Goal: Task Accomplishment & Management: Manage account settings

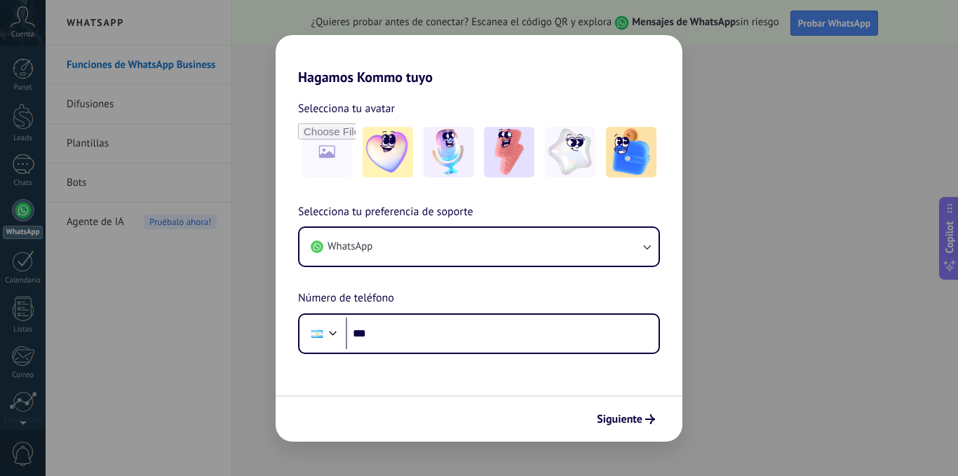
click at [744, 400] on div "Hagamos Kommo tuyo Selecciona tu avatar Selecciona tu preferencia de soporte Wh…" at bounding box center [479, 238] width 958 height 476
click at [709, 405] on div "Hagamos Kommo tuyo Selecciona tu avatar Selecciona tu preferencia de soporte Wh…" at bounding box center [479, 238] width 958 height 476
click at [709, 394] on div "Hagamos Kommo tuyo Selecciona tu avatar Selecciona tu preferencia de soporte Wh…" at bounding box center [479, 238] width 958 height 476
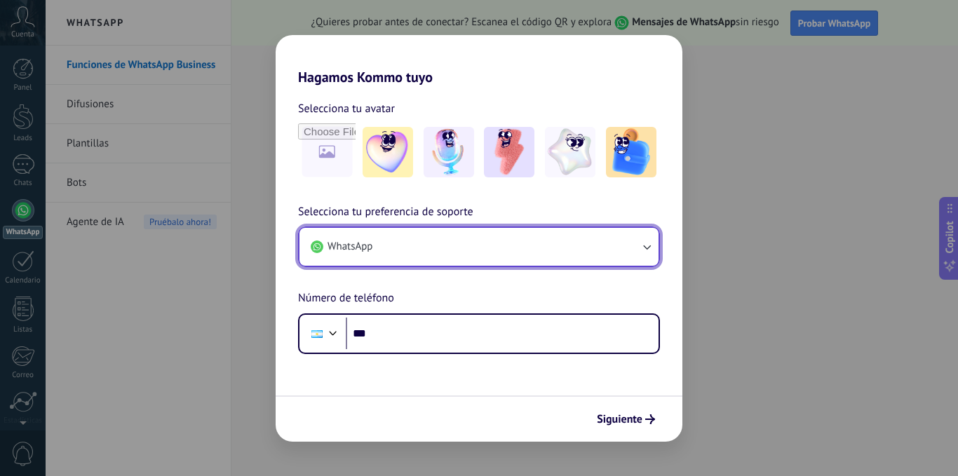
click at [629, 243] on button "WhatsApp" at bounding box center [479, 247] width 359 height 38
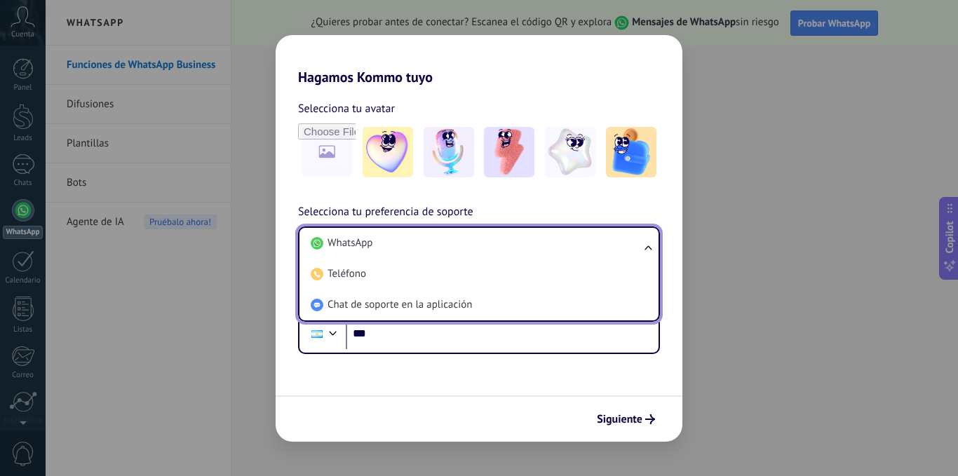
click at [629, 243] on li "WhatsApp" at bounding box center [476, 243] width 342 height 31
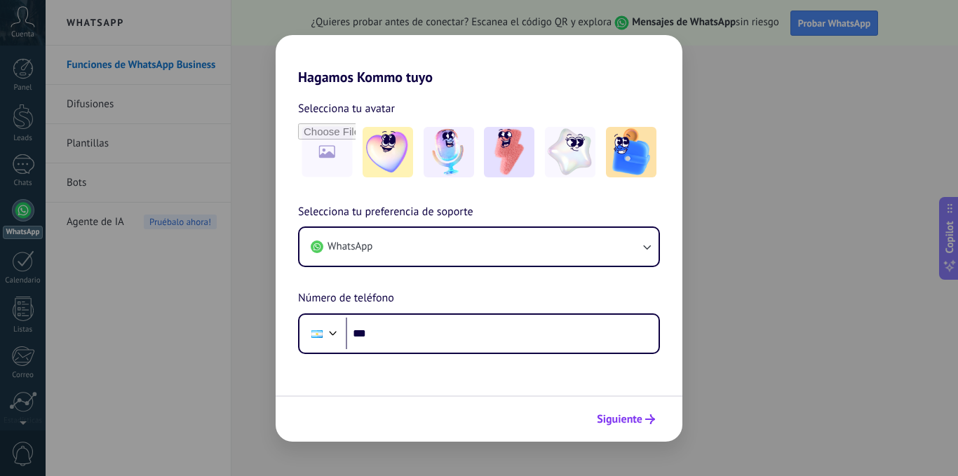
click at [627, 424] on span "Siguiente" at bounding box center [620, 420] width 46 height 10
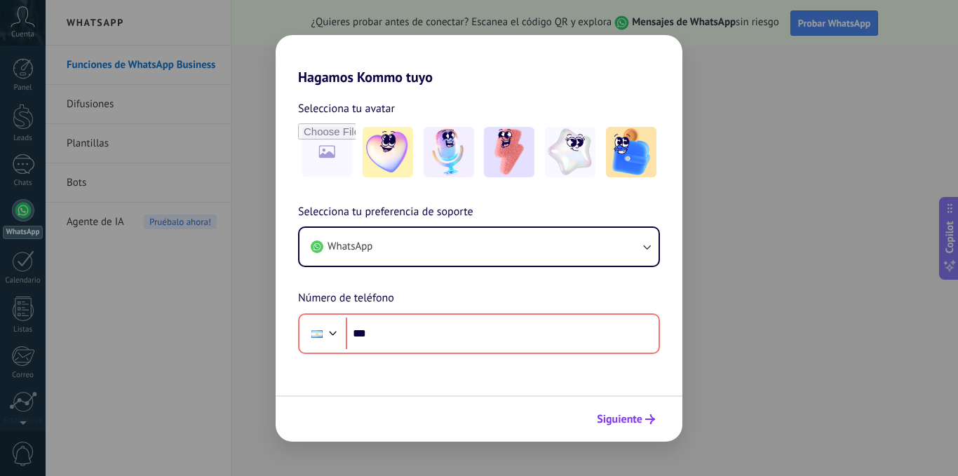
click at [626, 420] on span "Siguiente" at bounding box center [620, 420] width 46 height 10
click at [734, 405] on div "Hagamos Kommo tuyo Selecciona tu avatar Selecciona tu preferencia de soporte Wh…" at bounding box center [479, 238] width 958 height 476
click at [800, 20] on div "Hagamos Kommo tuyo Selecciona tu avatar Selecciona tu preferencia de soporte Wh…" at bounding box center [479, 238] width 958 height 476
click at [864, 33] on div "Hagamos Kommo tuyo Selecciona tu avatar Selecciona tu preferencia de soporte Wh…" at bounding box center [479, 238] width 958 height 476
click at [153, 54] on div "Hagamos Kommo tuyo Selecciona tu avatar Selecciona tu preferencia de soporte Wh…" at bounding box center [479, 238] width 958 height 476
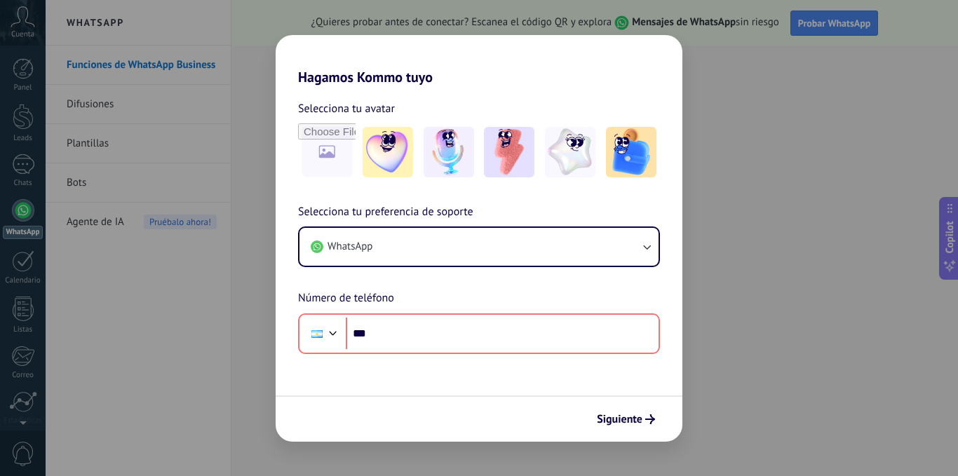
click at [99, 27] on div "Hagamos Kommo tuyo Selecciona tu avatar Selecciona tu preferencia de soporte Wh…" at bounding box center [479, 238] width 958 height 476
click at [1, 147] on div "Hagamos Kommo tuyo Selecciona tu avatar Selecciona tu preferencia de soporte Wh…" at bounding box center [479, 238] width 958 height 476
click at [76, 261] on div "Hagamos Kommo tuyo Selecciona tu avatar Selecciona tu preferencia de soporte Wh…" at bounding box center [479, 238] width 958 height 476
click at [15, 372] on div "Hagamos Kommo tuyo Selecciona tu avatar Selecciona tu preferencia de soporte Wh…" at bounding box center [479, 238] width 958 height 476
click at [129, 297] on div "Hagamos Kommo tuyo Selecciona tu avatar Selecciona tu preferencia de soporte Wh…" at bounding box center [479, 238] width 958 height 476
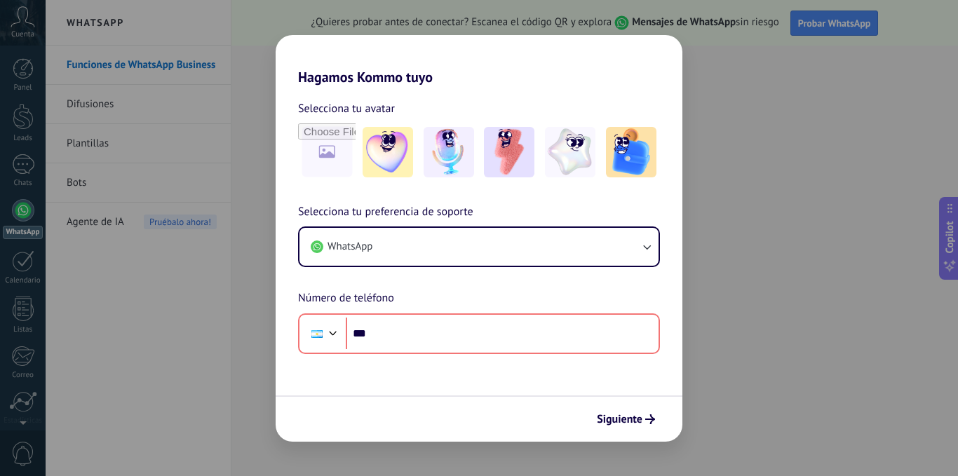
click at [22, 126] on div "Hagamos Kommo tuyo Selecciona tu avatar Selecciona tu preferencia de soporte Wh…" at bounding box center [479, 238] width 958 height 476
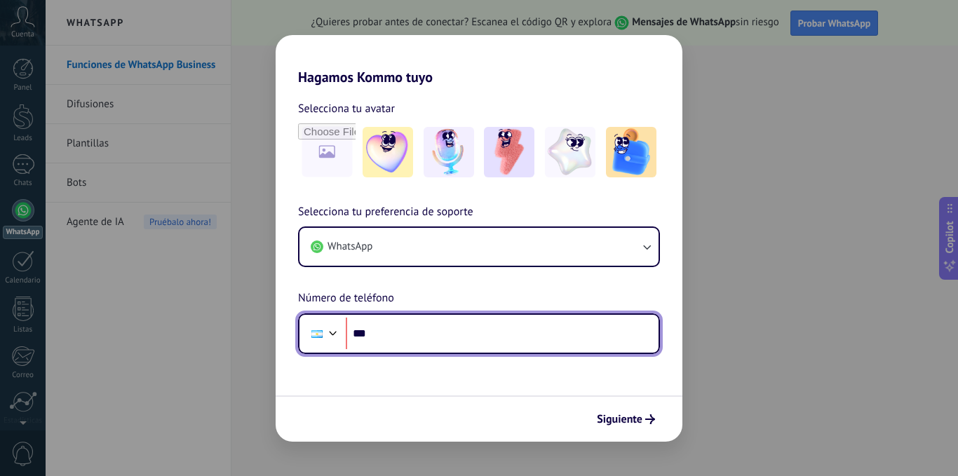
click at [402, 323] on input "***" at bounding box center [502, 334] width 313 height 32
click at [374, 333] on input "***" at bounding box center [502, 334] width 313 height 32
click at [375, 333] on input "***" at bounding box center [502, 334] width 313 height 32
type input "**********"
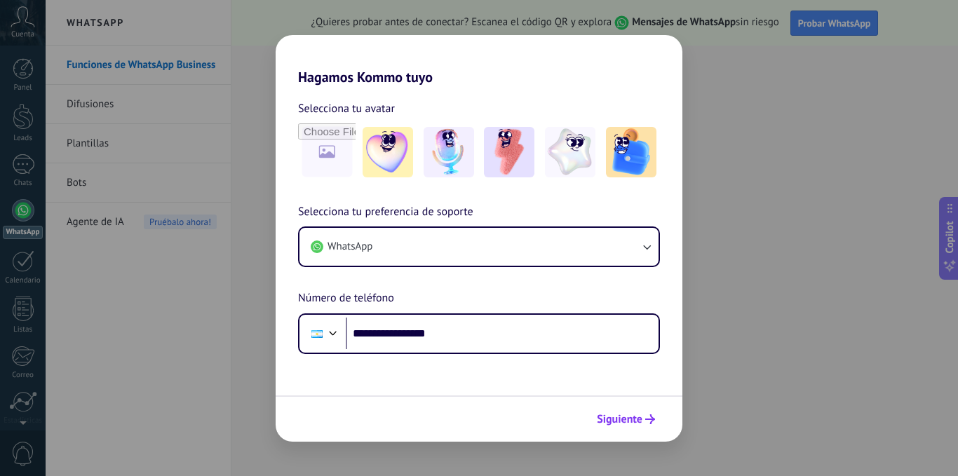
click at [632, 415] on span "Siguiente" at bounding box center [620, 420] width 46 height 10
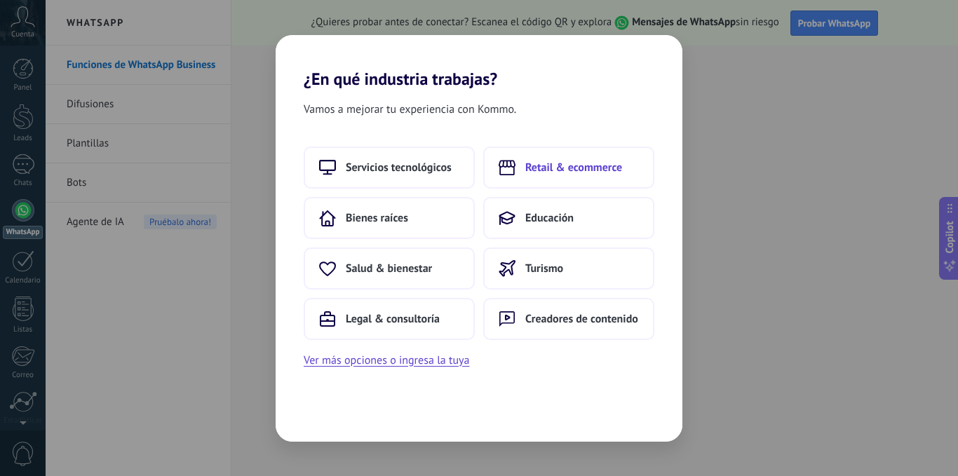
click at [570, 176] on button "Retail & ecommerce" at bounding box center [568, 168] width 171 height 42
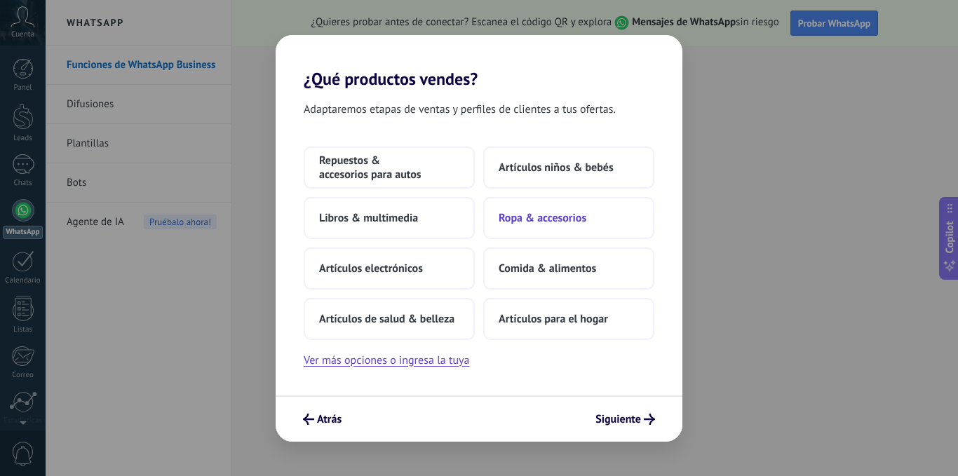
click at [572, 220] on span "Ropa & accesorios" at bounding box center [543, 218] width 88 height 14
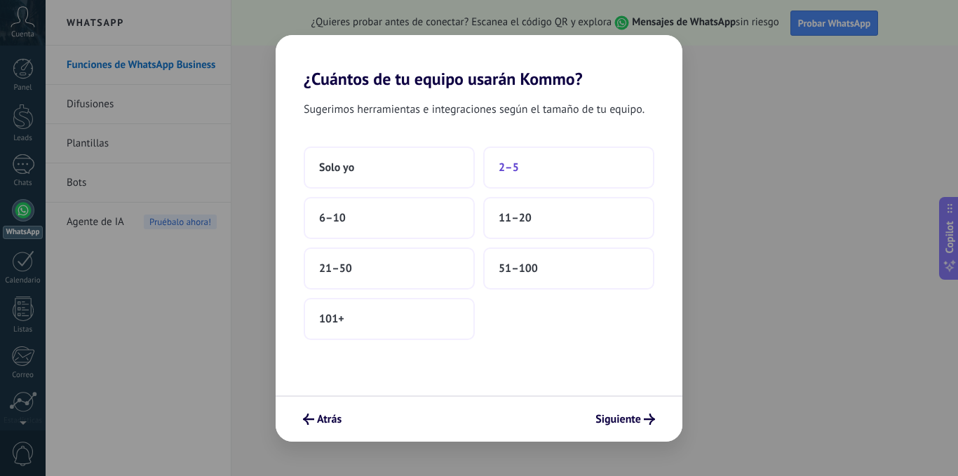
click at [526, 168] on button "2–5" at bounding box center [568, 168] width 171 height 42
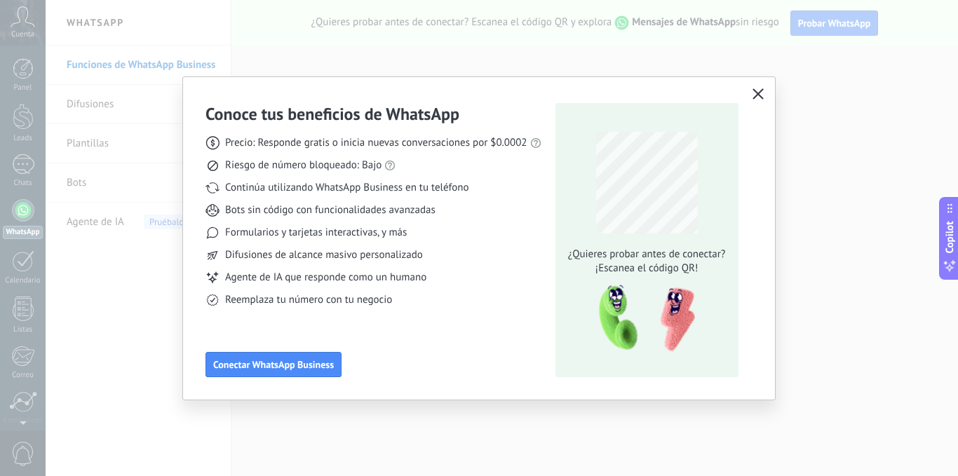
click at [756, 94] on icon "button" at bounding box center [758, 93] width 11 height 11
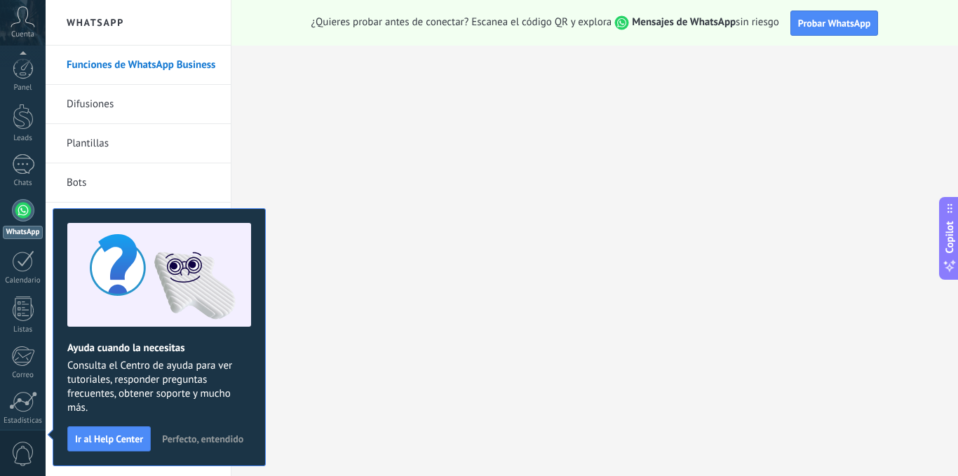
scroll to position [107, 0]
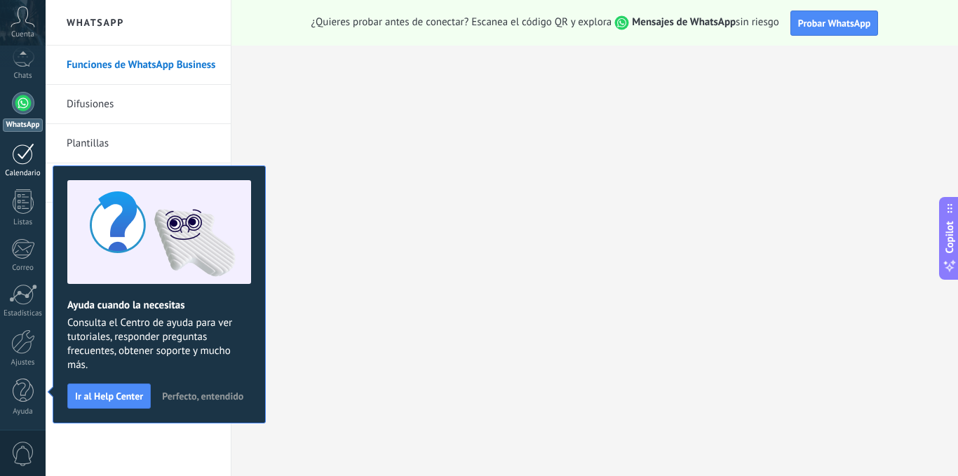
click at [25, 149] on div at bounding box center [23, 154] width 22 height 22
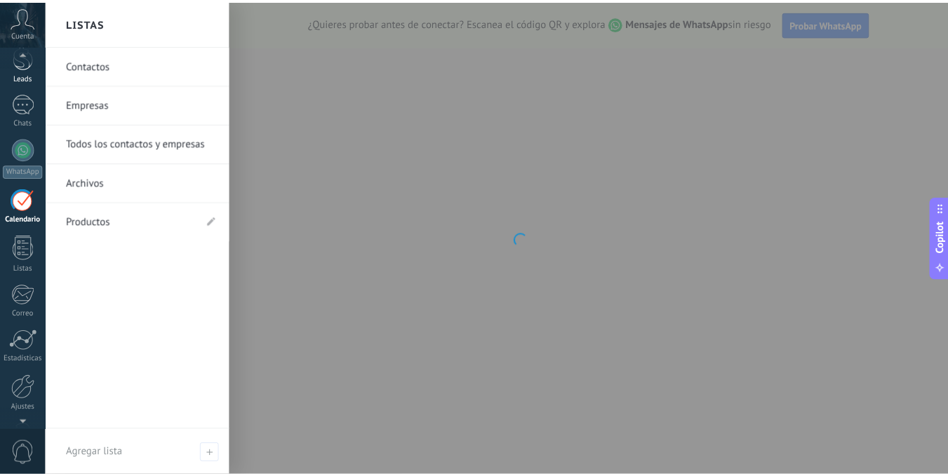
scroll to position [44, 0]
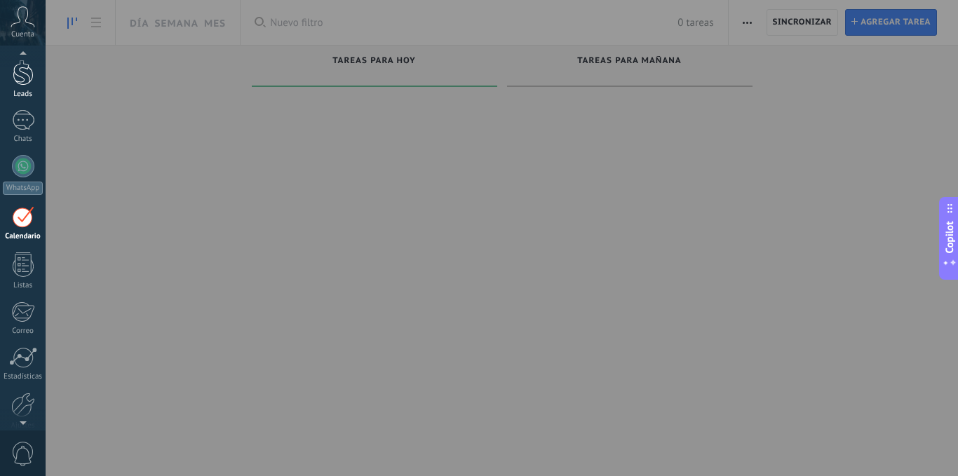
click at [28, 75] on div at bounding box center [23, 73] width 21 height 26
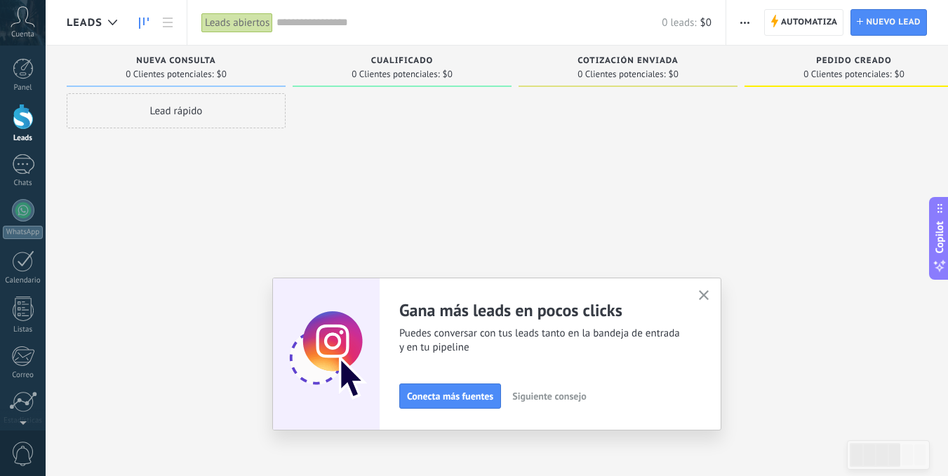
click at [704, 293] on icon "button" at bounding box center [704, 295] width 11 height 11
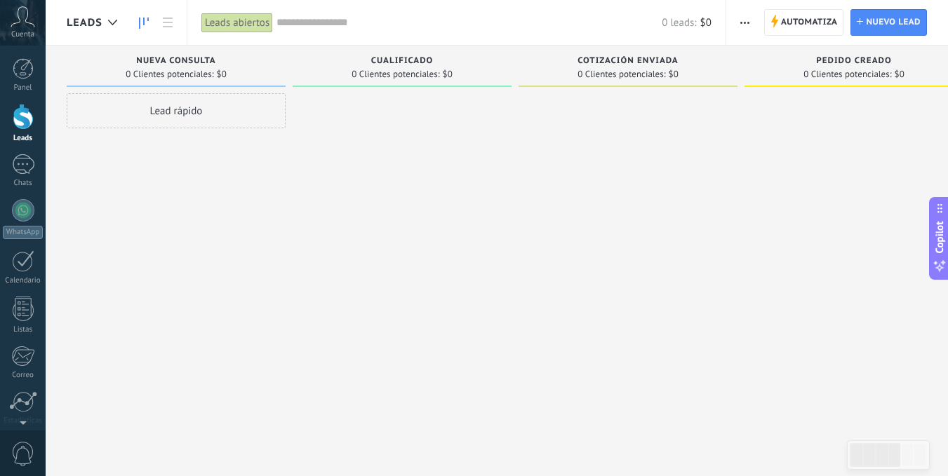
drag, startPoint x: 420, startPoint y: 83, endPoint x: 528, endPoint y: 76, distance: 109.0
click at [528, 76] on div "Leads Entrantes Solicitudes: 0 0 0 0 0 0 0 0 0 Nueva consulta 0 Clientes potenc…" at bounding box center [751, 216] width 1369 height 341
click at [218, 117] on div "Lead rápido" at bounding box center [176, 110] width 219 height 35
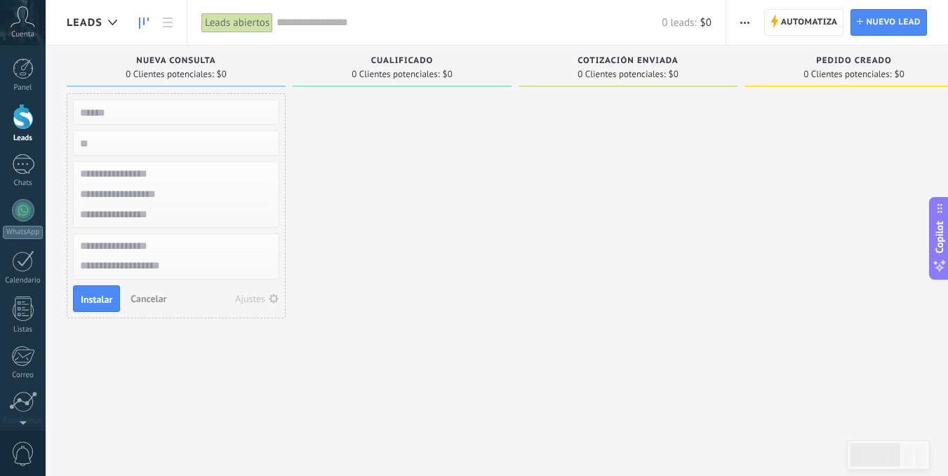
click at [377, 196] on div at bounding box center [402, 239] width 219 height 293
click at [18, 75] on div at bounding box center [23, 68] width 21 height 21
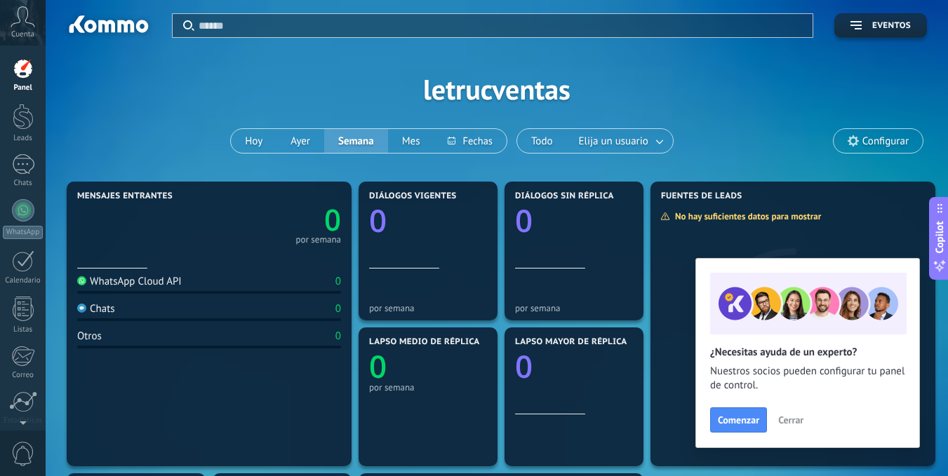
click at [791, 422] on span "Cerrar" at bounding box center [790, 420] width 25 height 10
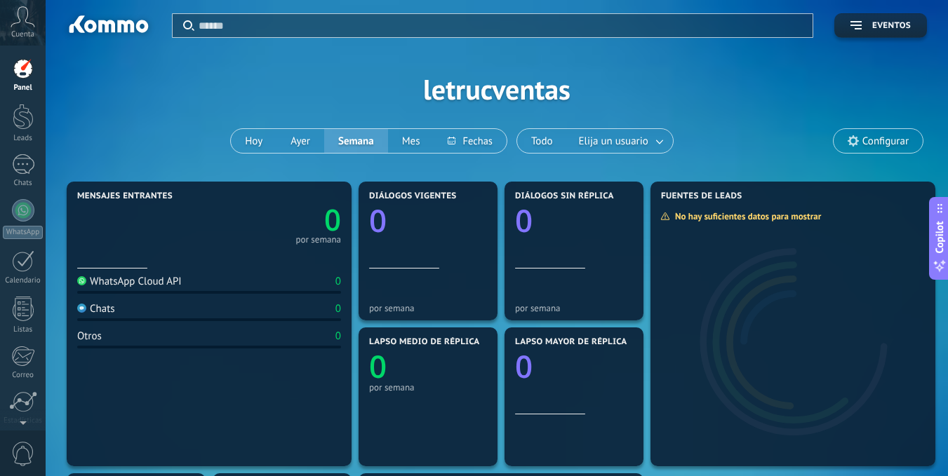
click at [151, 98] on div "Aplicar Eventos letrucventas Hoy Ayer Semana Mes Todo Elija un usuario Configur…" at bounding box center [497, 89] width 860 height 178
click at [196, 83] on div "Aplicar Eventos letrucventas Hoy Ayer Semana Mes Todo Elija un usuario Configur…" at bounding box center [497, 89] width 860 height 178
click at [304, 142] on button "Ayer" at bounding box center [300, 141] width 48 height 24
click at [25, 275] on link "Calendario" at bounding box center [23, 267] width 46 height 35
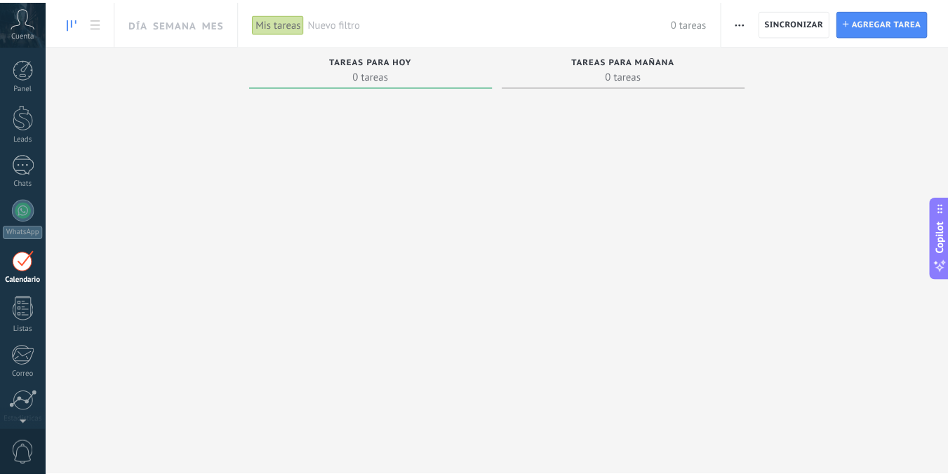
scroll to position [41, 0]
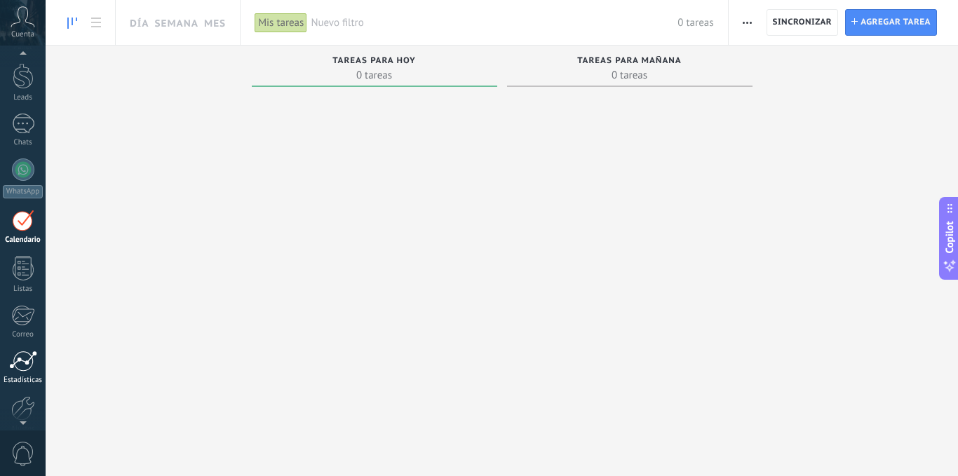
click at [25, 359] on div at bounding box center [23, 361] width 28 height 21
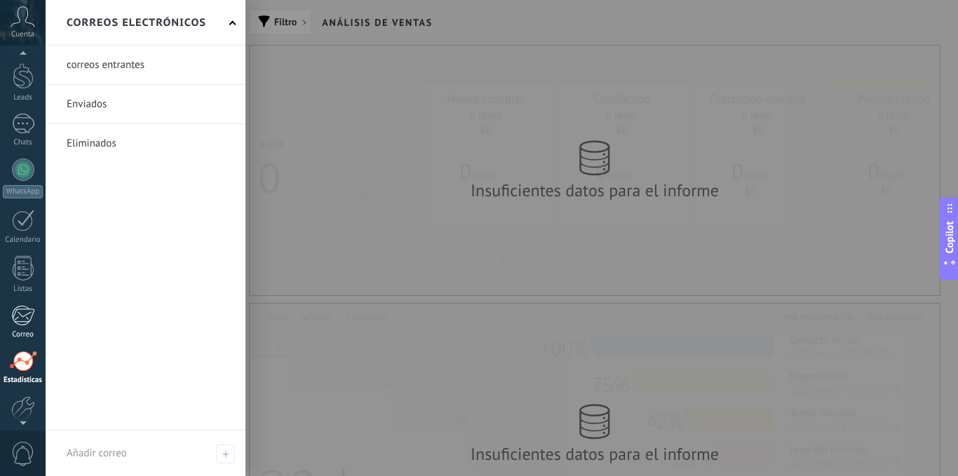
click at [23, 319] on div at bounding box center [22, 315] width 23 height 21
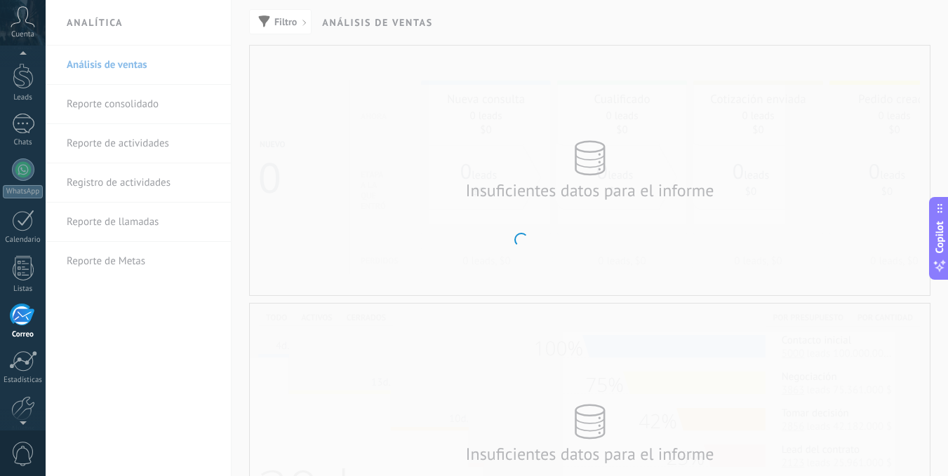
scroll to position [107, 0]
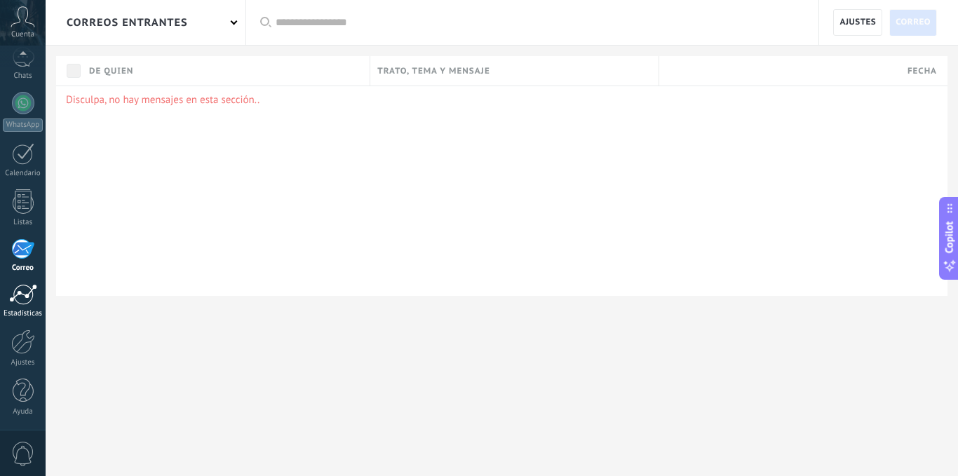
click at [32, 296] on div at bounding box center [23, 294] width 28 height 21
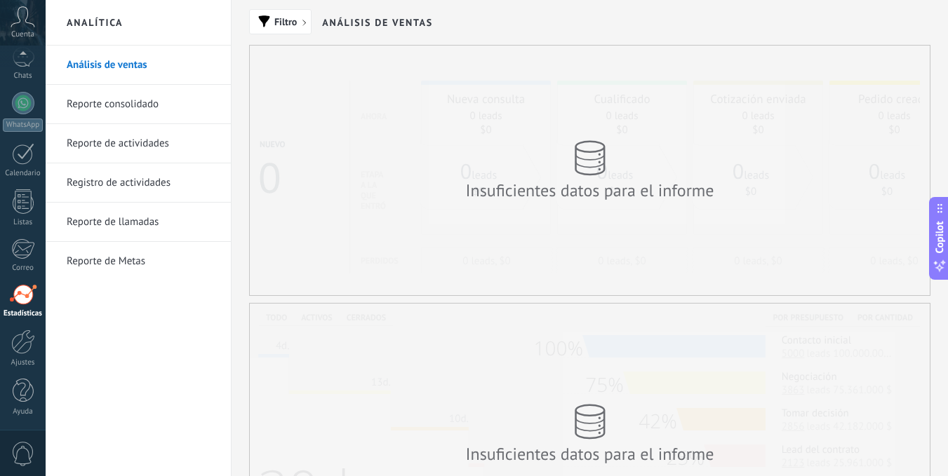
click at [149, 102] on link "Reporte consolidado" at bounding box center [142, 104] width 150 height 39
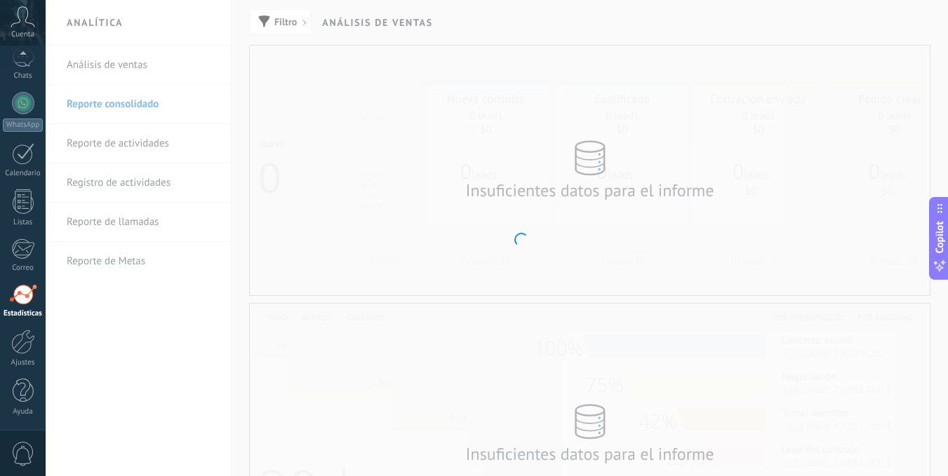
click at [137, 163] on body ".abccls-1,.abccls-2{fill-rule:evenodd}.abccls-2{fill:#fff} .abfcls-1{fill:none}…" at bounding box center [474, 238] width 948 height 476
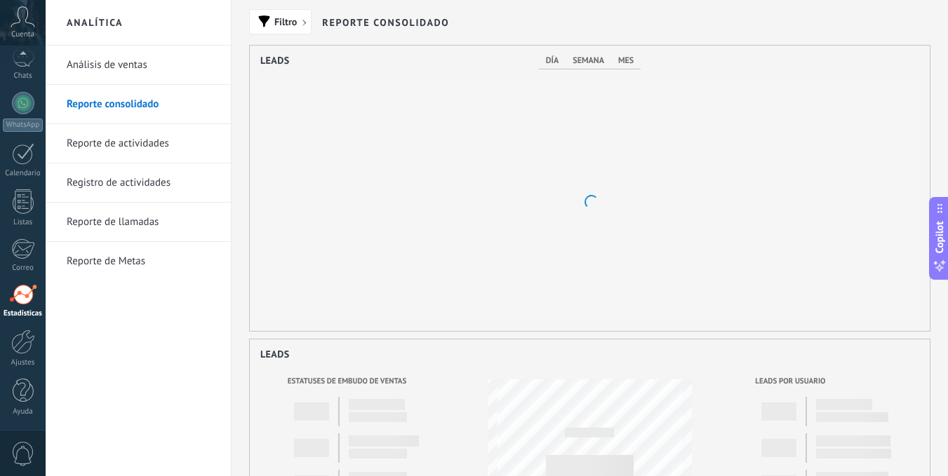
scroll to position [286, 680]
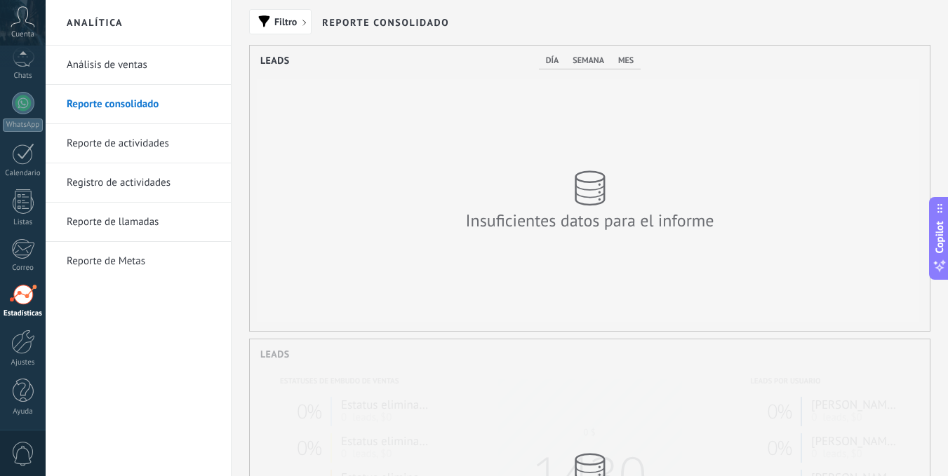
click at [119, 152] on link "Reporte de actividades" at bounding box center [142, 143] width 150 height 39
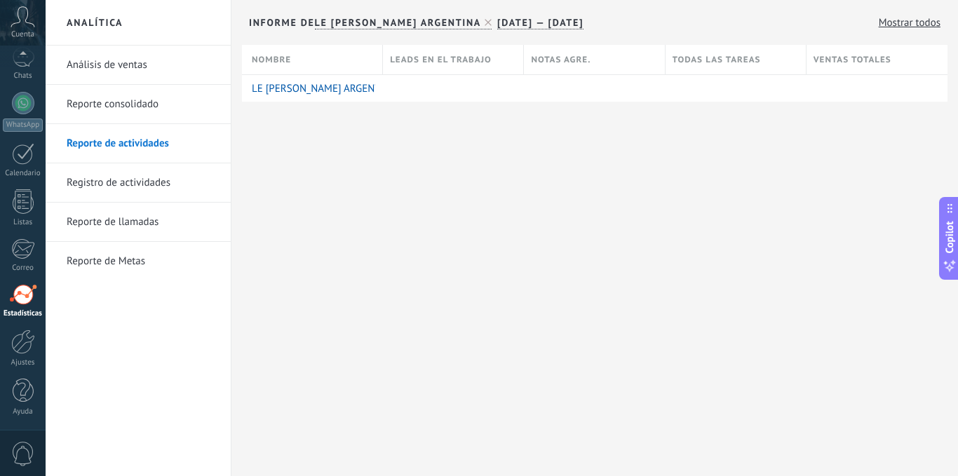
click at [121, 102] on link "Reporte consolidado" at bounding box center [142, 104] width 150 height 39
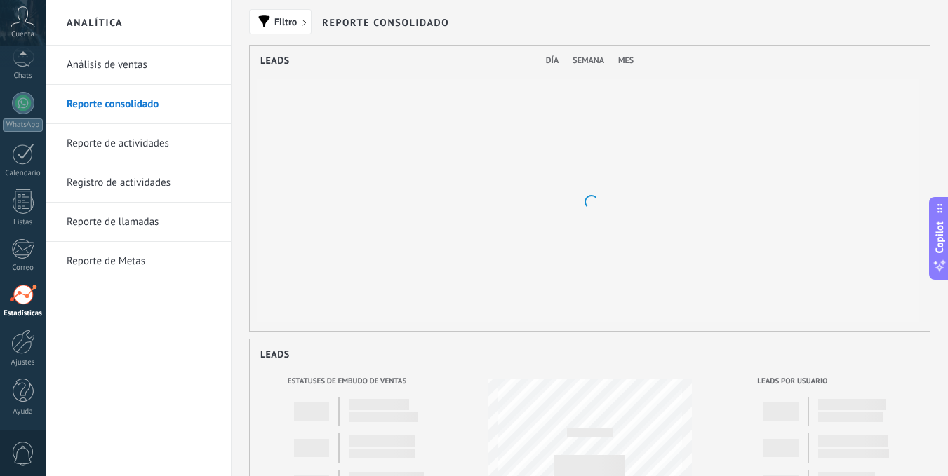
scroll to position [286, 680]
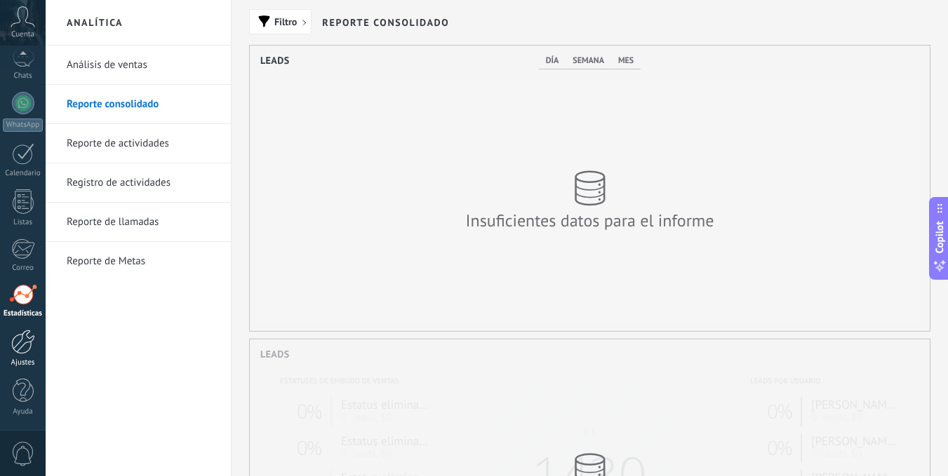
click at [20, 348] on div at bounding box center [23, 342] width 24 height 25
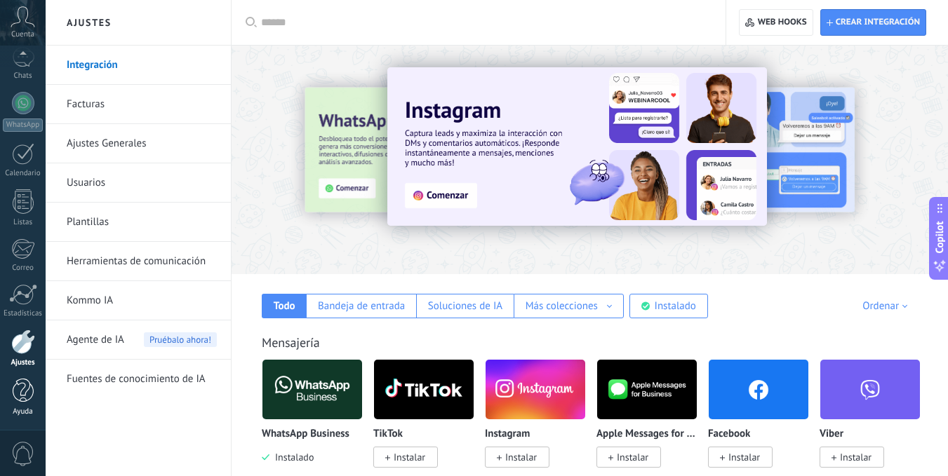
click at [18, 393] on div at bounding box center [23, 391] width 21 height 25
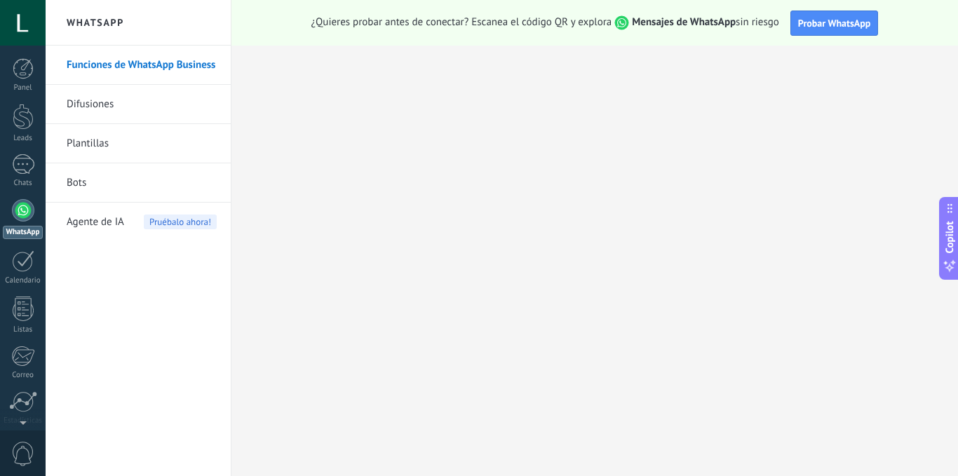
click at [170, 62] on link "Funciones de WhatsApp Business" at bounding box center [142, 65] width 150 height 39
click at [22, 27] on div at bounding box center [23, 23] width 46 height 46
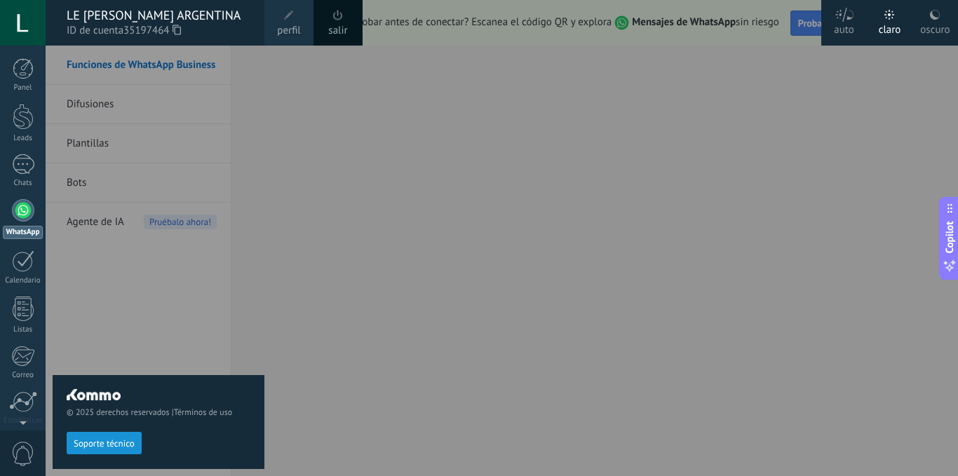
click at [288, 22] on span at bounding box center [288, 15] width 15 height 15
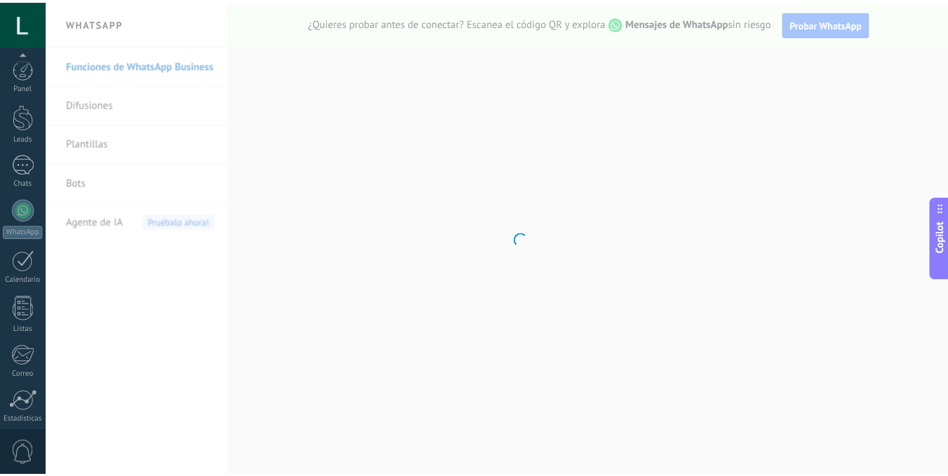
scroll to position [107, 0]
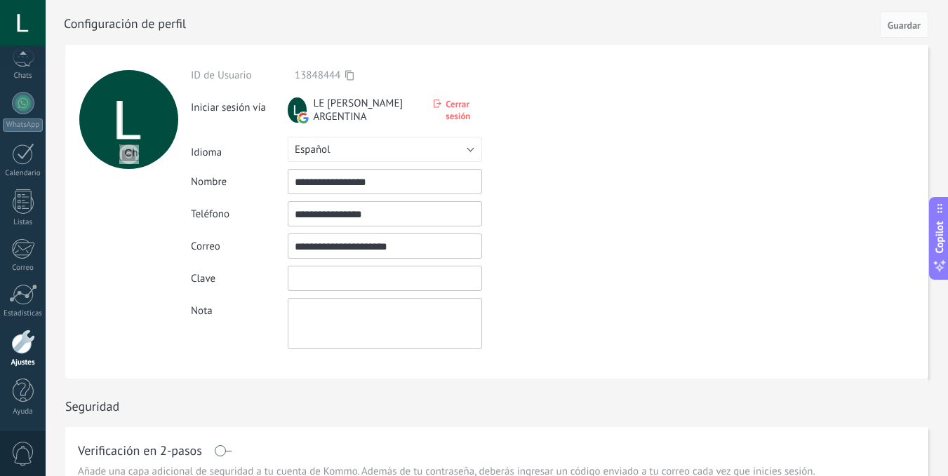
click at [382, 278] on input "textbox" at bounding box center [385, 278] width 194 height 25
click at [390, 276] on input "textbox" at bounding box center [385, 278] width 194 height 25
click at [629, 332] on div "Nota" at bounding box center [417, 323] width 453 height 51
click at [362, 271] on input "textbox" at bounding box center [385, 278] width 194 height 25
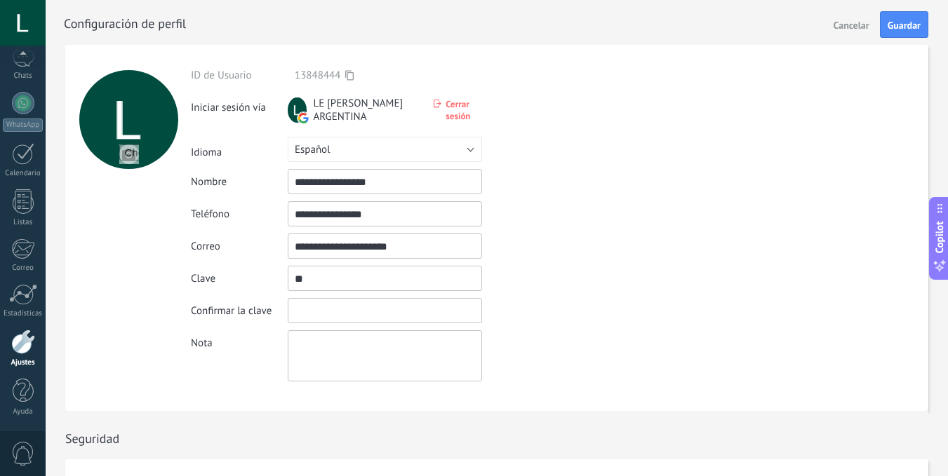
type input "*"
type input "**********"
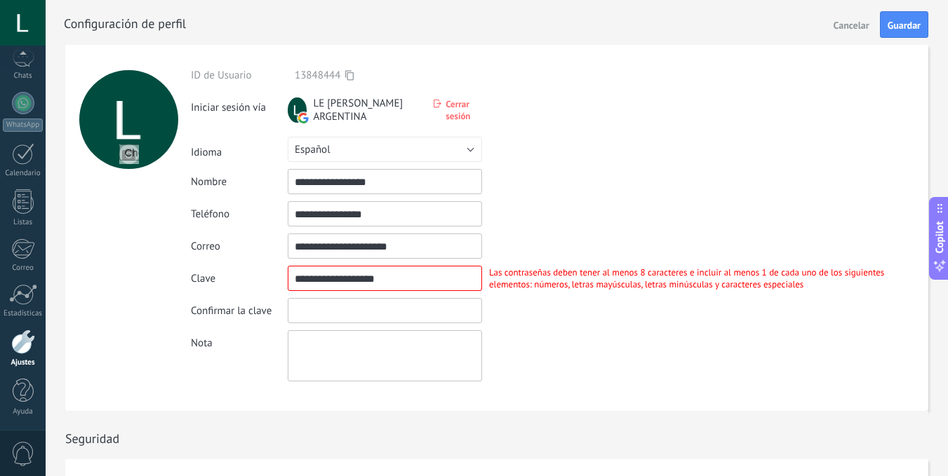
click at [360, 312] on input "textbox" at bounding box center [385, 310] width 194 height 25
type input "**********"
click at [360, 277] on input "textbox" at bounding box center [385, 278] width 194 height 25
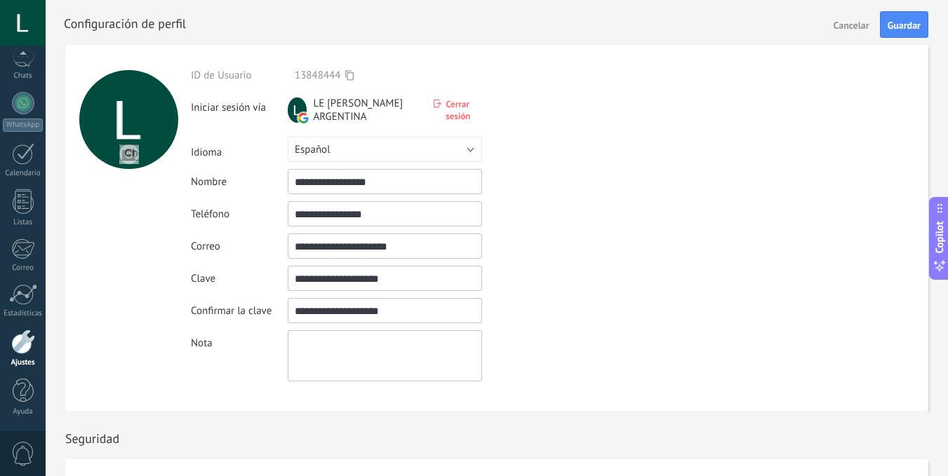
type input "**********"
click at [568, 319] on div "Confirmar la clave La contraseña no coincide" at bounding box center [559, 310] width 737 height 25
click at [904, 26] on span "Guardar" at bounding box center [903, 25] width 33 height 10
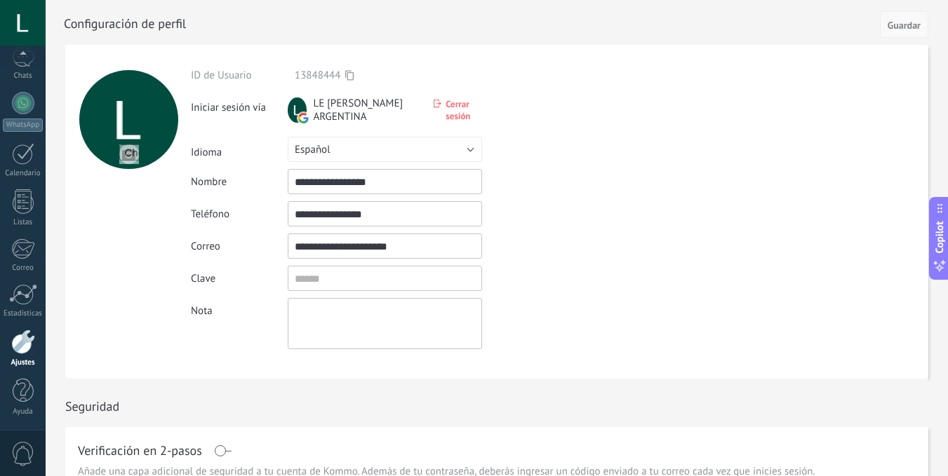
click at [896, 37] on button "Guardar" at bounding box center [904, 24] width 48 height 27
click at [898, 28] on span "Guardar" at bounding box center [903, 25] width 33 height 10
click at [351, 271] on input "textbox" at bounding box center [385, 278] width 194 height 25
click at [29, 155] on div at bounding box center [23, 154] width 22 height 22
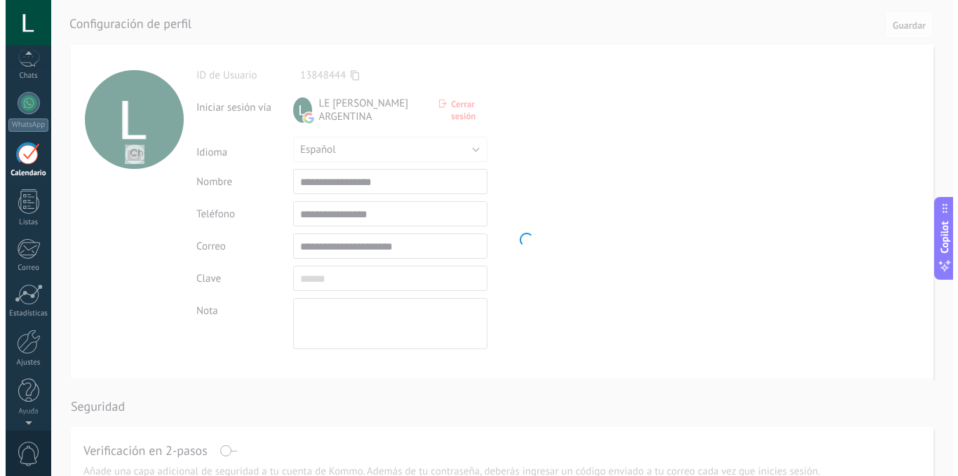
scroll to position [97, 0]
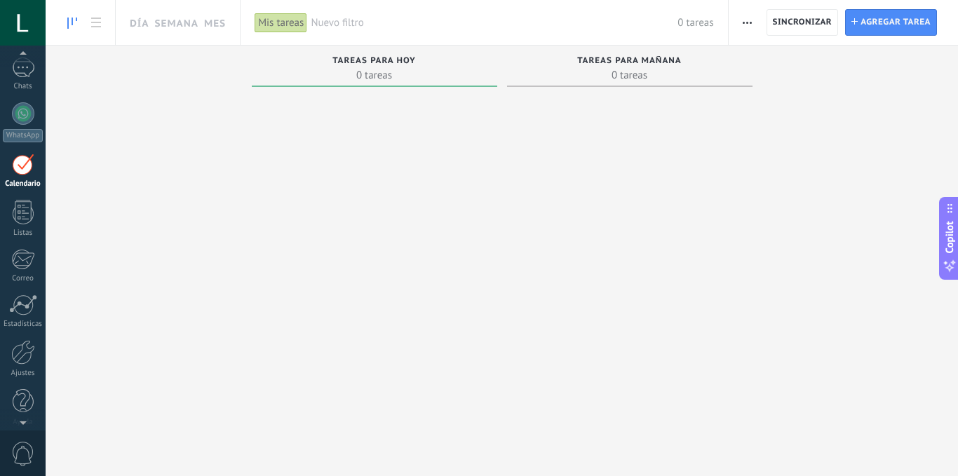
click at [16, 27] on div at bounding box center [23, 23] width 46 height 46
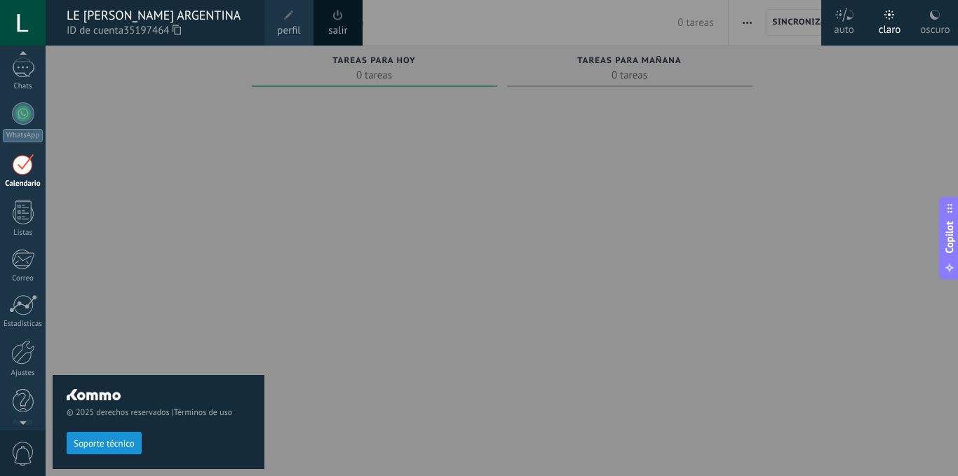
click at [183, 20] on div "LE [PERSON_NAME] ARGENTINA" at bounding box center [159, 15] width 184 height 15
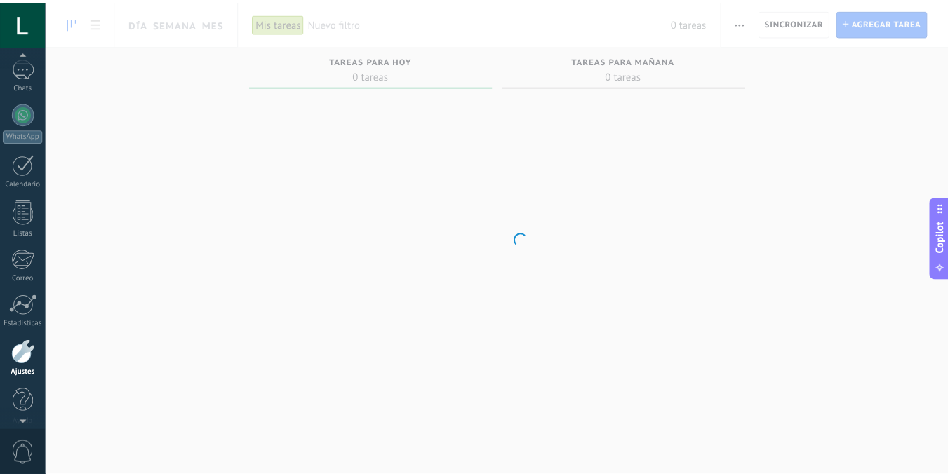
scroll to position [107, 0]
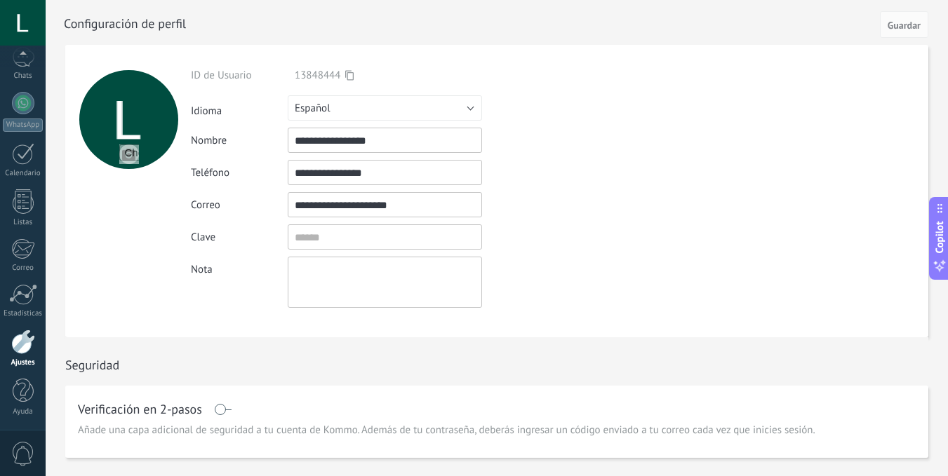
click at [356, 253] on div "**********" at bounding box center [417, 188] width 453 height 239
click at [355, 241] on input "textbox" at bounding box center [385, 236] width 194 height 25
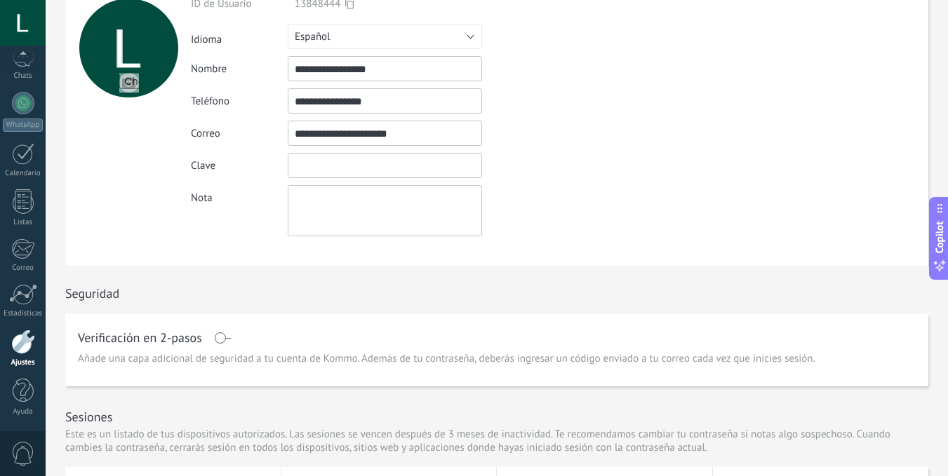
scroll to position [0, 0]
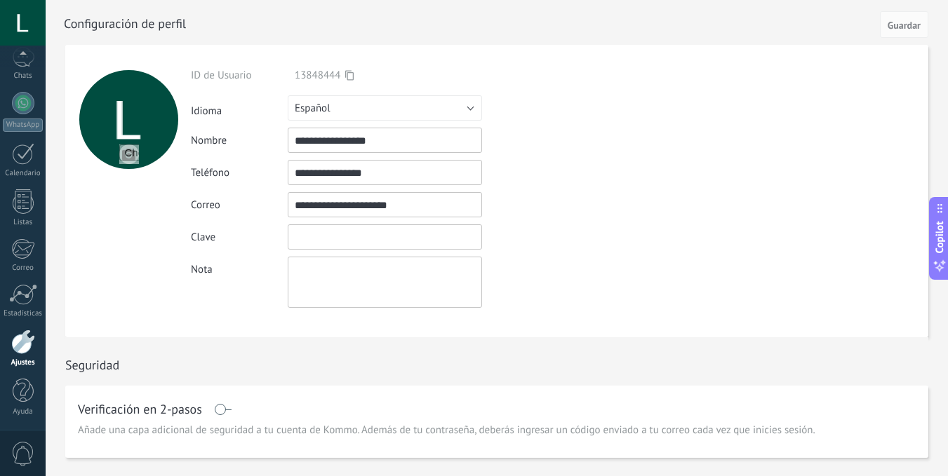
click at [328, 248] on input "textbox" at bounding box center [385, 236] width 194 height 25
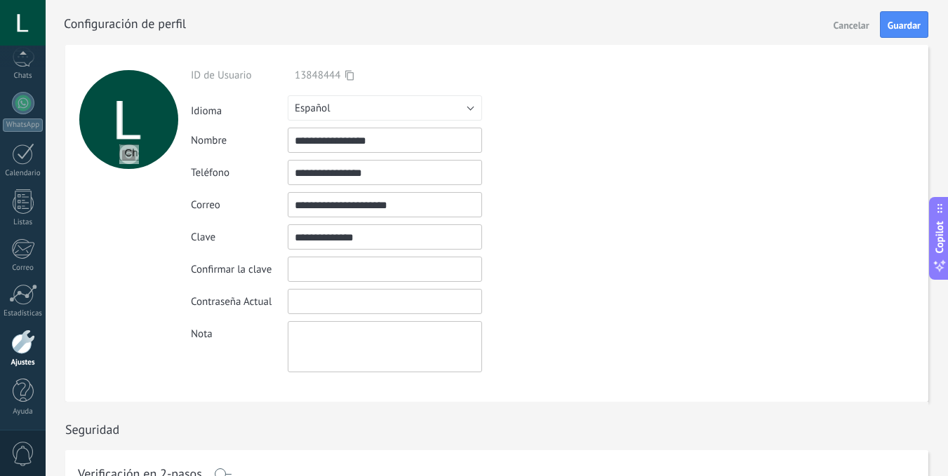
type input "**********"
click at [326, 266] on input "textbox" at bounding box center [385, 269] width 194 height 25
type input "**********"
click at [332, 300] on input "textbox" at bounding box center [385, 301] width 194 height 25
click at [572, 293] on div "Contraseña Actual Contraseña incorrecta" at bounding box center [417, 301] width 453 height 25
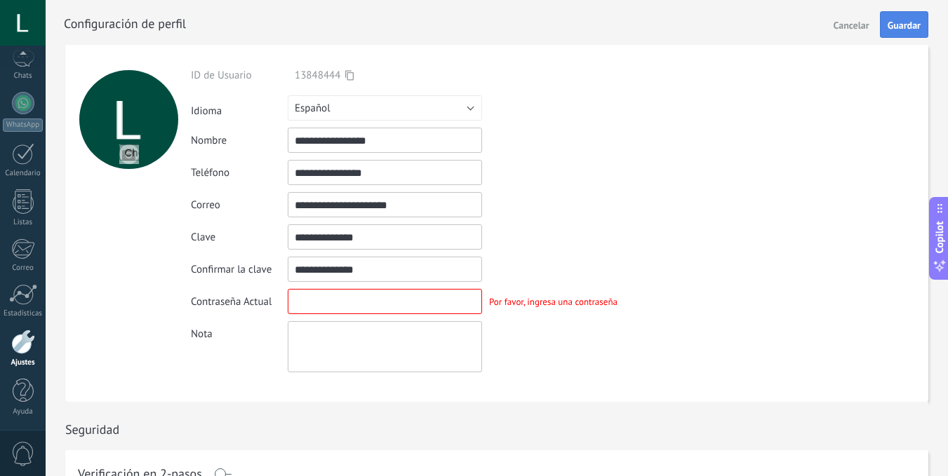
click at [908, 19] on button "Guardar" at bounding box center [904, 24] width 48 height 27
click at [848, 23] on span "Cancelar" at bounding box center [851, 25] width 36 height 10
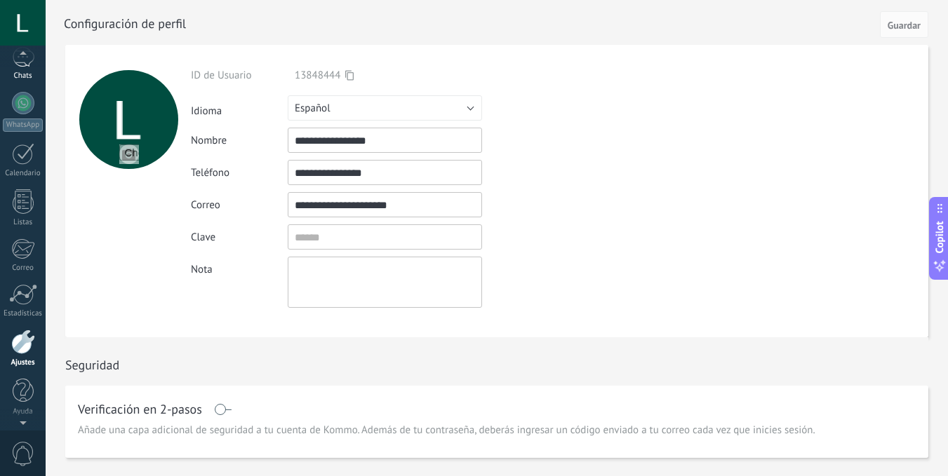
scroll to position [97, 0]
click at [26, 124] on div at bounding box center [23, 113] width 22 height 22
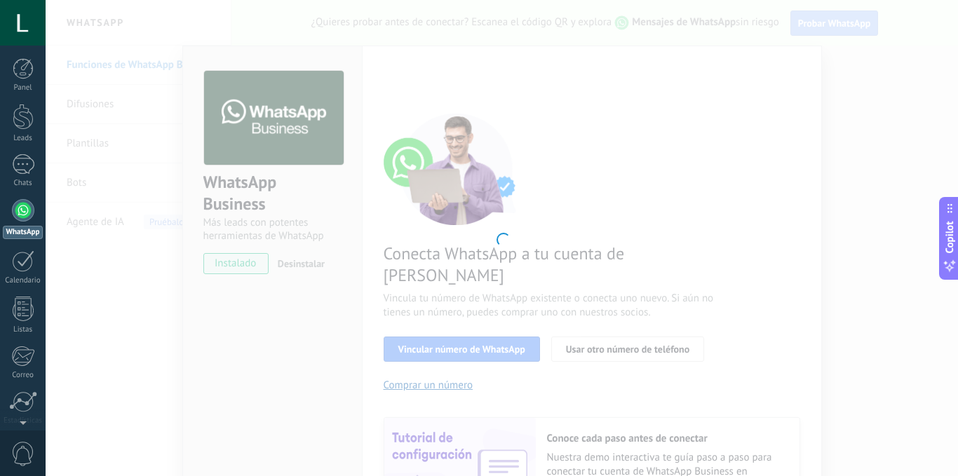
click at [850, 94] on div at bounding box center [502, 238] width 913 height 476
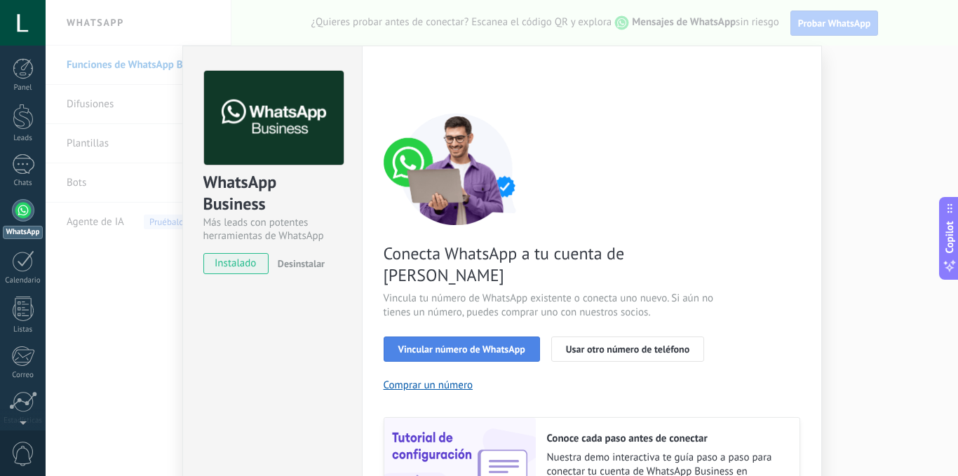
click at [480, 344] on span "Vincular número de WhatsApp" at bounding box center [461, 349] width 127 height 10
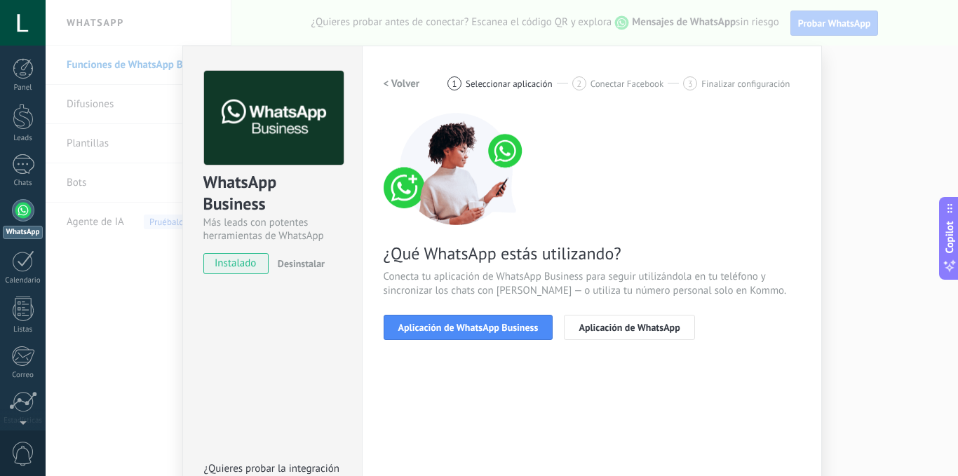
click at [480, 329] on span "Aplicación de WhatsApp Business" at bounding box center [468, 328] width 140 height 10
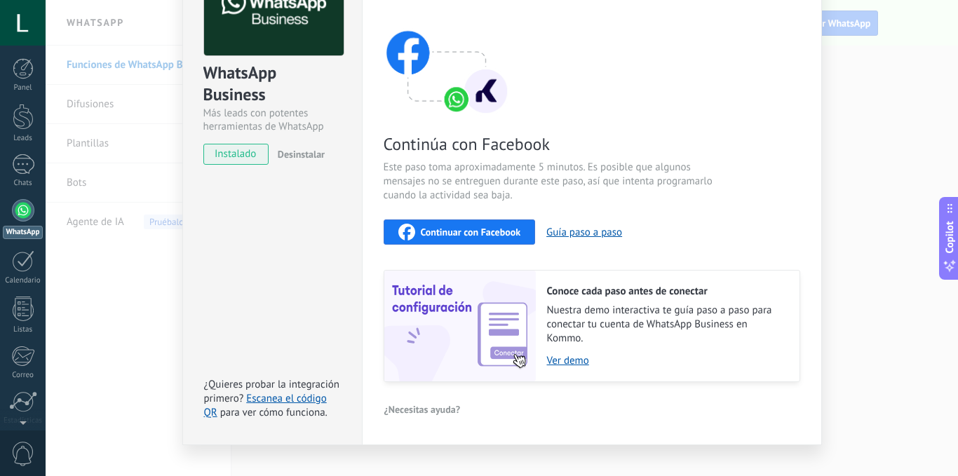
scroll to position [130, 0]
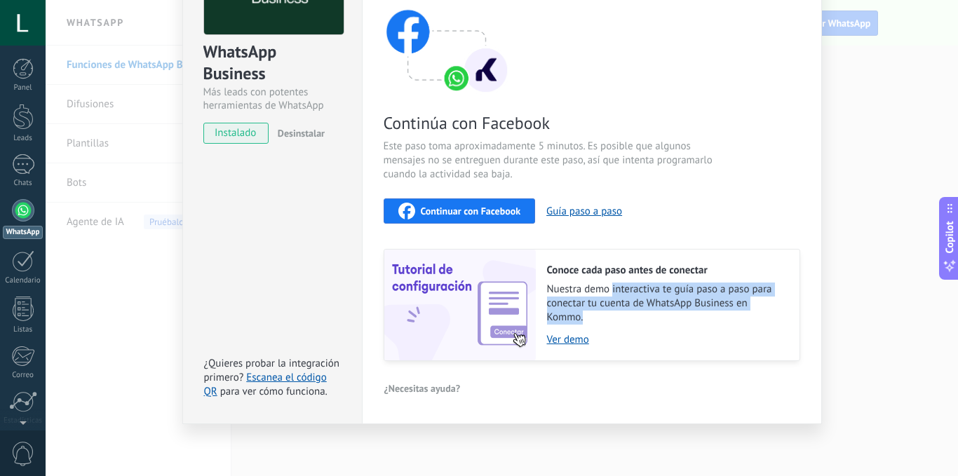
drag, startPoint x: 610, startPoint y: 292, endPoint x: 737, endPoint y: 318, distance: 128.9
click at [737, 318] on span "Nuestra demo interactiva te guía paso a paso para conectar tu cuenta de WhatsAp…" at bounding box center [666, 304] width 239 height 42
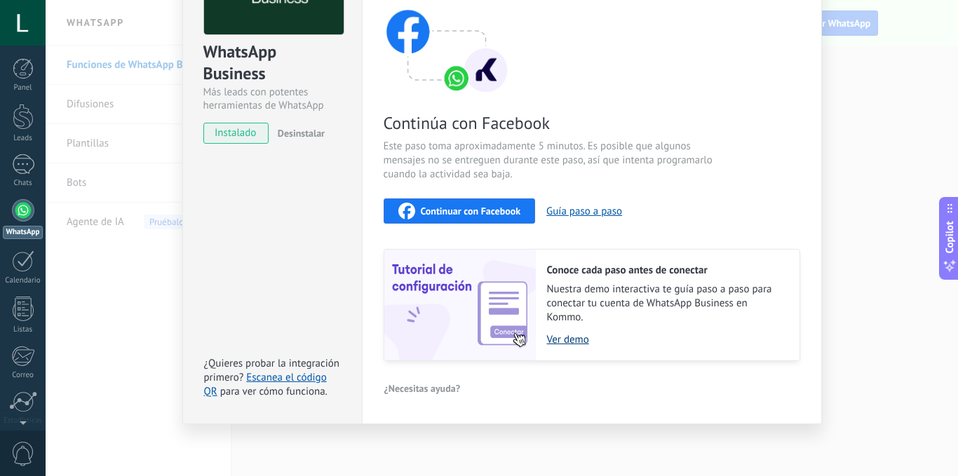
click at [683, 344] on link "Ver demo" at bounding box center [666, 339] width 239 height 13
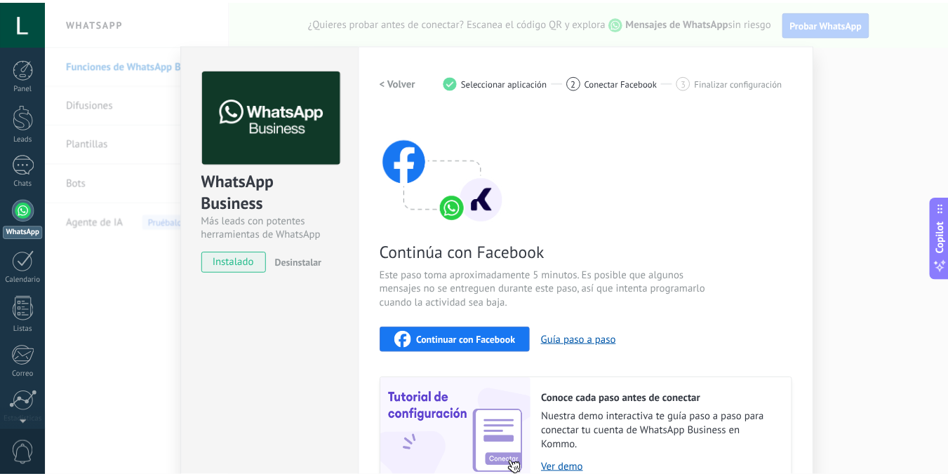
scroll to position [0, 0]
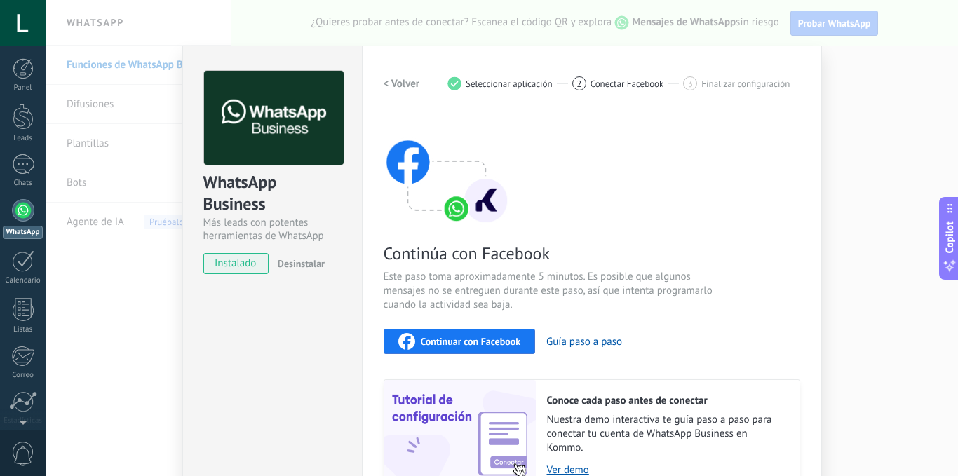
click at [908, 91] on div "WhatsApp Business Más leads con potentes herramientas de WhatsApp instalado Des…" at bounding box center [502, 238] width 913 height 476
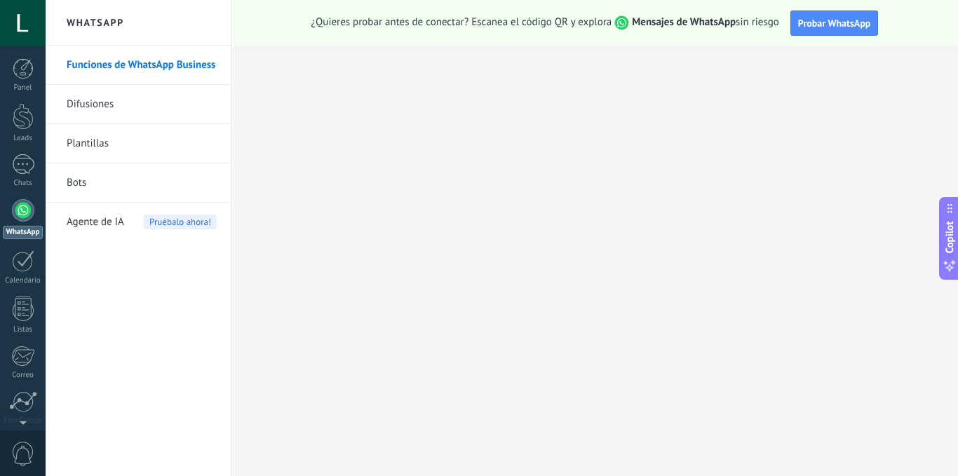
click at [72, 177] on link "Bots" at bounding box center [142, 182] width 150 height 39
click at [72, 177] on body ".abccls-1,.abccls-2{fill-rule:evenodd}.abccls-2{fill:#fff} .abfcls-1{fill:none}…" at bounding box center [479, 238] width 958 height 476
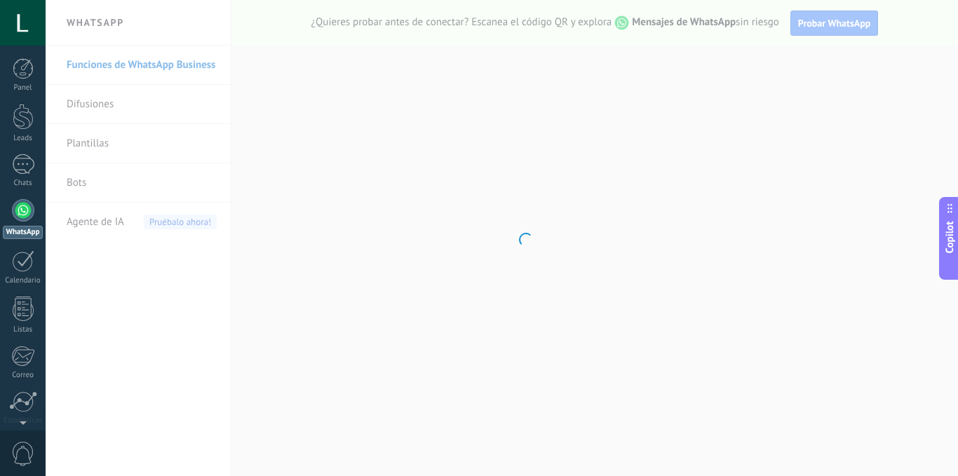
click at [102, 223] on body ".abccls-1,.abccls-2{fill-rule:evenodd}.abccls-2{fill:#fff} .abfcls-1{fill:none}…" at bounding box center [479, 238] width 958 height 476
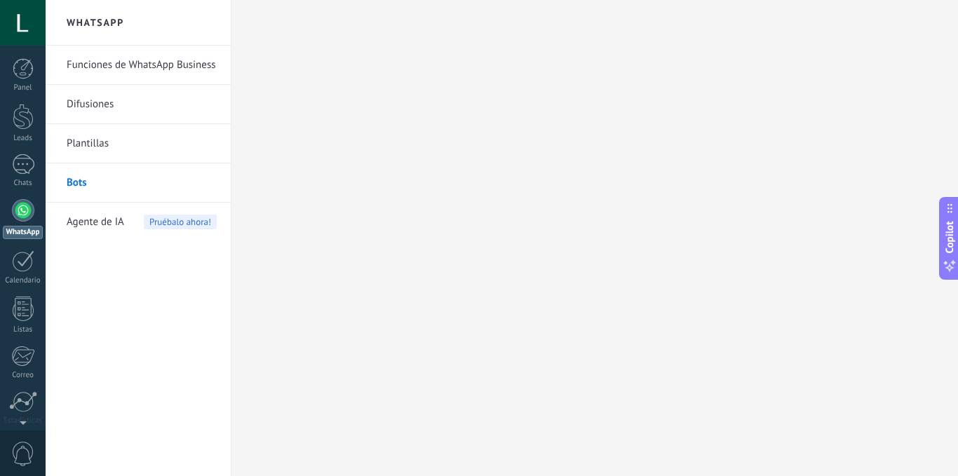
click at [102, 223] on span "Agente de IA" at bounding box center [96, 222] width 58 height 39
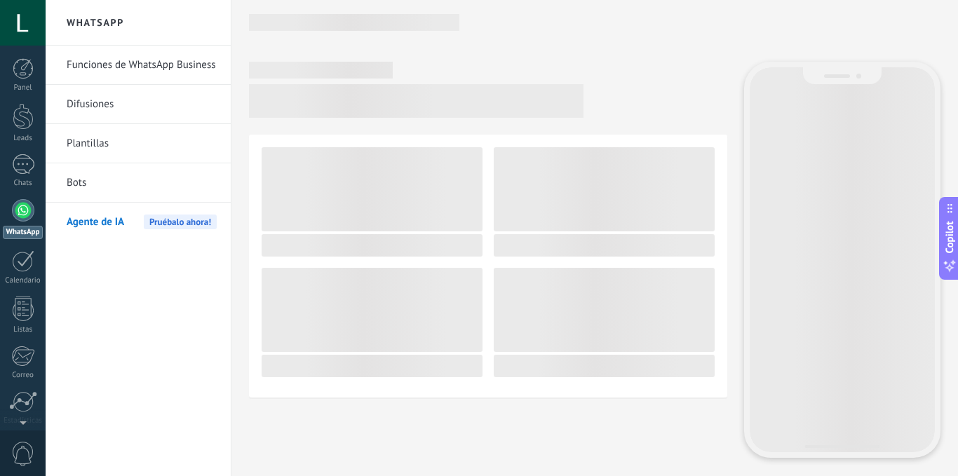
click at [79, 217] on span "Agente de IA" at bounding box center [96, 222] width 58 height 39
click at [64, 186] on li "Bots" at bounding box center [138, 182] width 185 height 39
click at [70, 184] on link "Bots" at bounding box center [142, 182] width 150 height 39
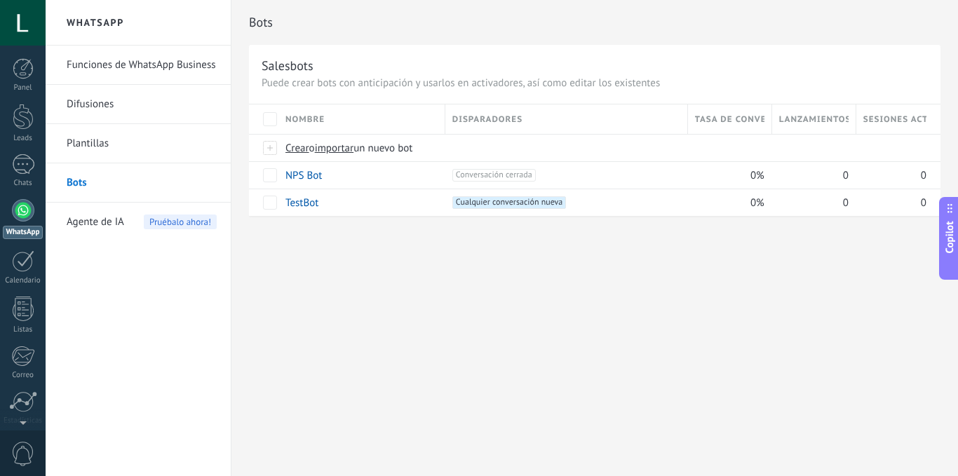
click at [98, 219] on span "Agente de IA" at bounding box center [96, 222] width 58 height 39
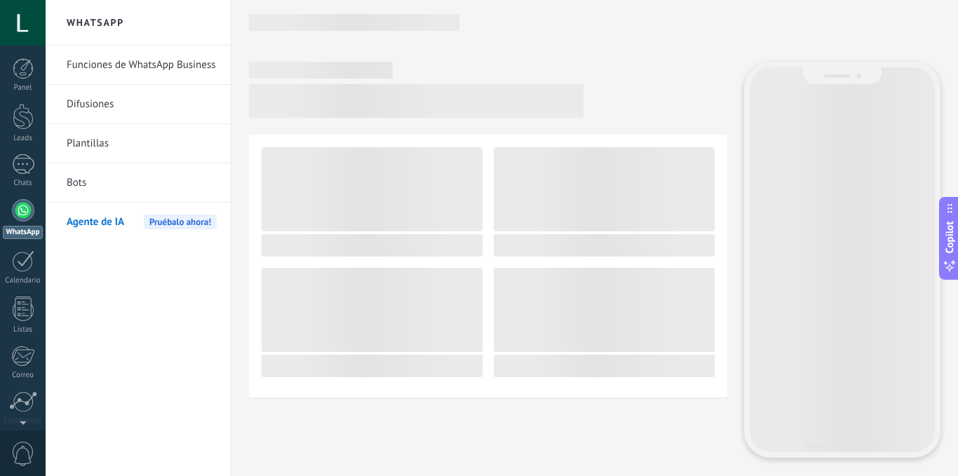
click at [102, 224] on span "Agente de IA" at bounding box center [96, 222] width 58 height 39
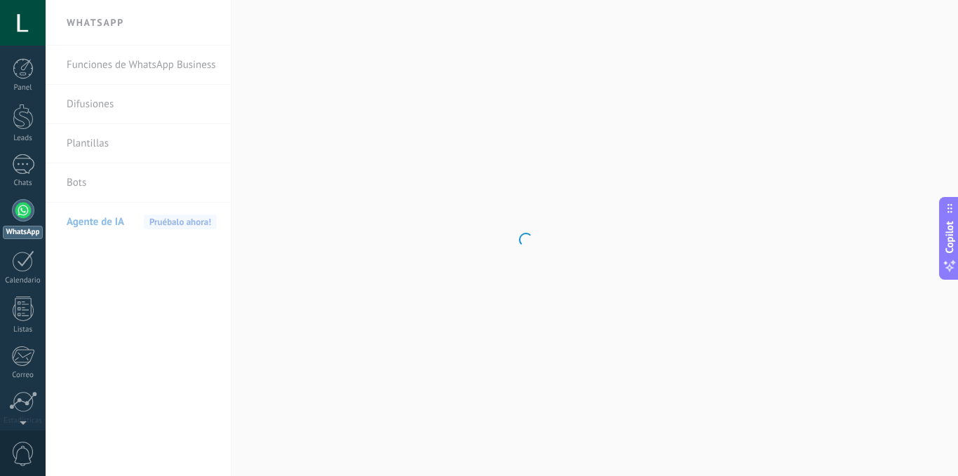
click at [101, 105] on body ".abccls-1,.abccls-2{fill-rule:evenodd}.abccls-2{fill:#fff} .abfcls-1{fill:none}…" at bounding box center [479, 238] width 958 height 476
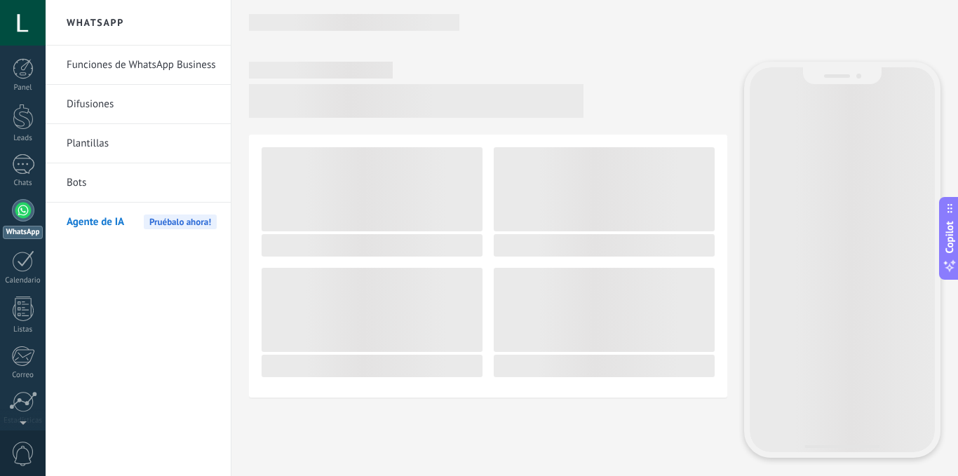
click at [101, 105] on link "Difusiones" at bounding box center [142, 104] width 150 height 39
